Goal: Task Accomplishment & Management: Use online tool/utility

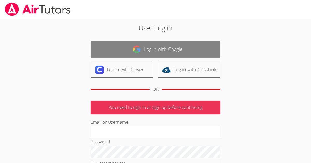
click at [184, 49] on link "Log in with Google" at bounding box center [156, 49] width 130 height 16
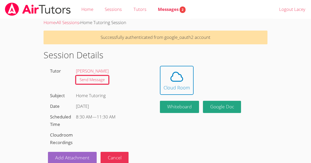
click at [156, 114] on div "Home › All Sessions › Home Tutoring Session Successfully authenticated from goo…" at bounding box center [156, 91] width 234 height 145
click at [165, 67] on button "Cloud Room" at bounding box center [177, 80] width 34 height 29
click at [180, 73] on icon at bounding box center [177, 77] width 15 height 15
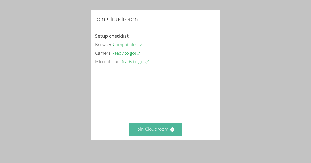
click at [160, 126] on button "Join Cloudroom" at bounding box center [155, 129] width 53 height 13
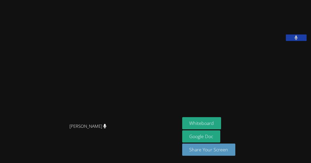
click at [298, 40] on icon at bounding box center [296, 38] width 3 height 4
click at [301, 41] on button at bounding box center [296, 38] width 21 height 6
click at [294, 41] on button at bounding box center [296, 38] width 21 height 6
click at [292, 41] on button at bounding box center [296, 38] width 21 height 6
click at [295, 41] on button at bounding box center [296, 38] width 21 height 6
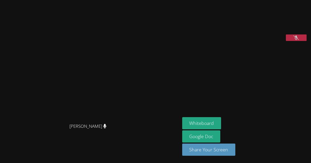
click at [294, 41] on button at bounding box center [296, 38] width 21 height 6
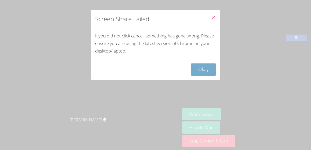
click at [201, 69] on button "Okay" at bounding box center [203, 69] width 25 height 12
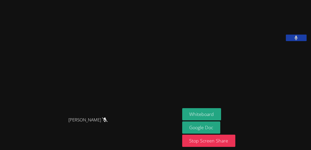
click at [297, 40] on icon at bounding box center [296, 38] width 3 height 4
click at [295, 40] on icon at bounding box center [296, 38] width 5 height 4
click at [297, 40] on icon at bounding box center [296, 38] width 3 height 4
click at [301, 41] on button at bounding box center [296, 38] width 21 height 6
click at [300, 41] on button at bounding box center [296, 38] width 21 height 6
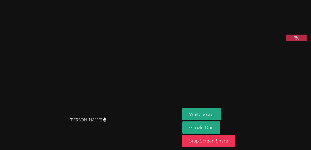
click at [298, 41] on button at bounding box center [296, 38] width 21 height 6
click at [294, 41] on button at bounding box center [296, 38] width 21 height 6
click at [304, 41] on button at bounding box center [296, 38] width 21 height 6
click at [302, 41] on button at bounding box center [296, 38] width 21 height 6
click at [291, 41] on button at bounding box center [296, 38] width 21 height 6
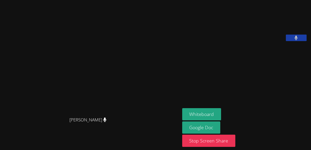
click at [296, 40] on icon at bounding box center [296, 38] width 3 height 4
click at [292, 41] on button at bounding box center [296, 38] width 21 height 6
click at [301, 41] on button at bounding box center [296, 38] width 21 height 6
click at [293, 41] on button at bounding box center [296, 38] width 21 height 6
click at [290, 41] on button at bounding box center [296, 38] width 21 height 6
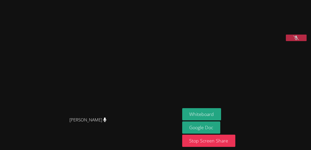
click at [292, 41] on button at bounding box center [296, 38] width 21 height 6
click at [298, 41] on button at bounding box center [296, 38] width 21 height 6
click at [296, 40] on icon at bounding box center [296, 38] width 5 height 4
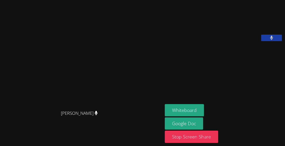
drag, startPoint x: 267, startPoint y: 108, endPoint x: 247, endPoint y: 104, distance: 20.4
click at [247, 104] on aside "[PERSON_NAME] Whiteboard Google Doc Stop Screen Share" at bounding box center [224, 73] width 122 height 146
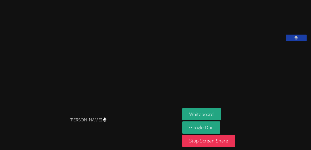
click at [192, 33] on video at bounding box center [221, 21] width 78 height 39
click at [260, 31] on video at bounding box center [221, 21] width 78 height 39
click at [297, 40] on icon at bounding box center [296, 38] width 3 height 4
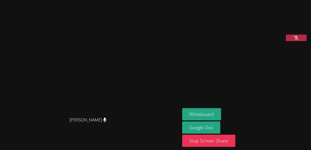
click at [260, 41] on video at bounding box center [221, 21] width 78 height 39
click at [295, 40] on icon at bounding box center [296, 38] width 5 height 4
click at [301, 41] on button at bounding box center [296, 38] width 21 height 6
click at [294, 41] on button at bounding box center [296, 38] width 21 height 6
click at [105, 32] on video at bounding box center [90, 64] width 78 height 99
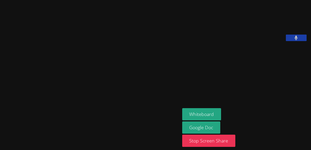
click at [103, 32] on video at bounding box center [90, 64] width 78 height 99
click at [297, 40] on icon at bounding box center [296, 38] width 3 height 4
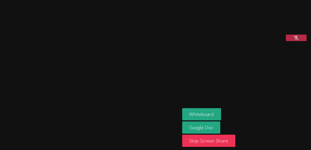
click at [293, 41] on button at bounding box center [296, 38] width 21 height 6
click at [187, 86] on aside "[PERSON_NAME] Whiteboard Google Doc Stop Screen Share" at bounding box center [245, 75] width 130 height 150
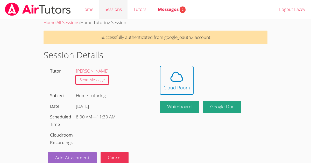
click at [122, 13] on link "Sessions" at bounding box center [113, 9] width 29 height 19
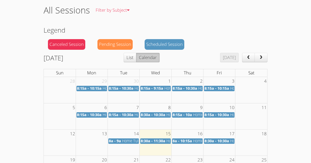
scroll to position [35, 0]
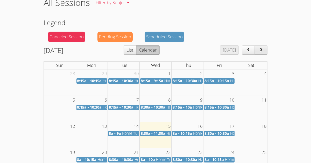
click at [259, 52] on span "next" at bounding box center [261, 50] width 5 height 4
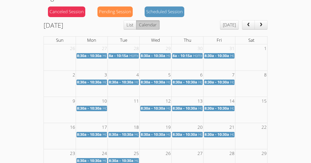
scroll to position [0, 0]
